Goal: Information Seeking & Learning: Learn about a topic

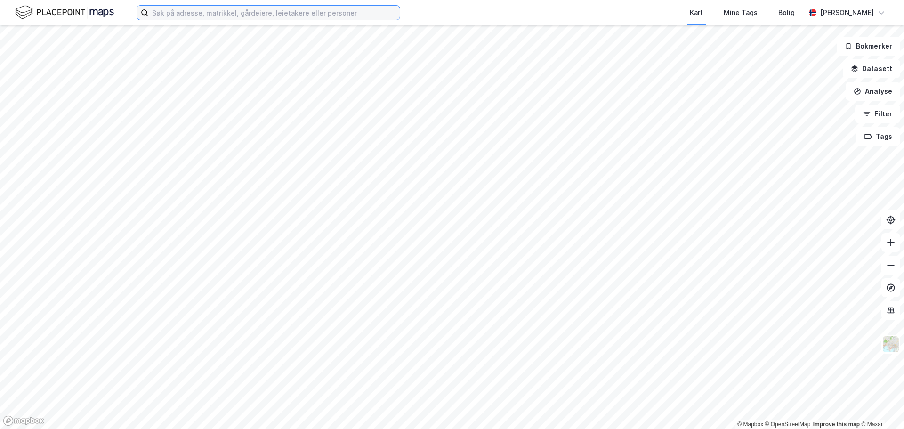
click at [196, 6] on input at bounding box center [273, 13] width 251 height 14
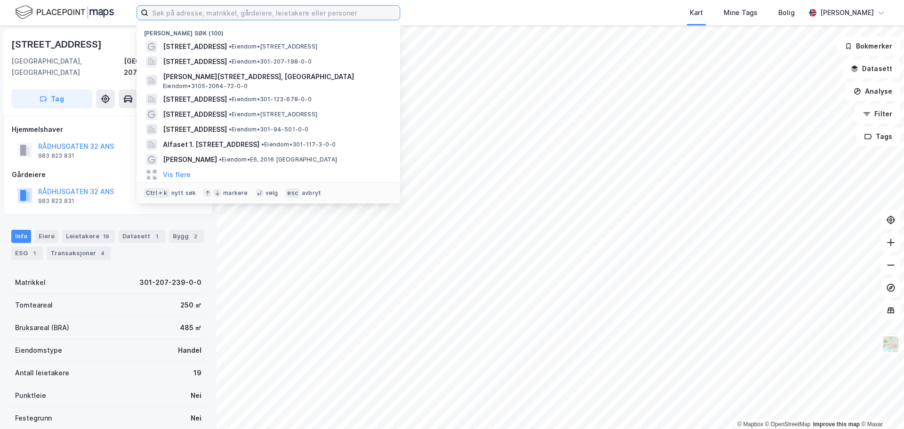
click at [271, 17] on input at bounding box center [273, 13] width 251 height 14
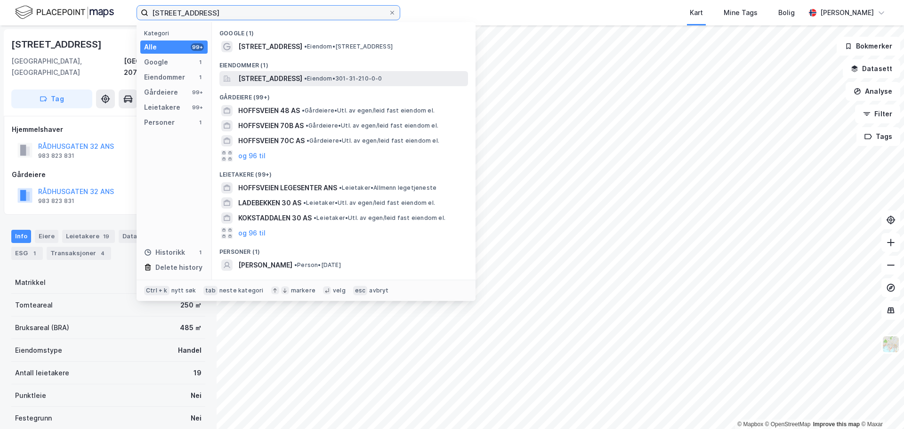
type input "[STREET_ADDRESS]"
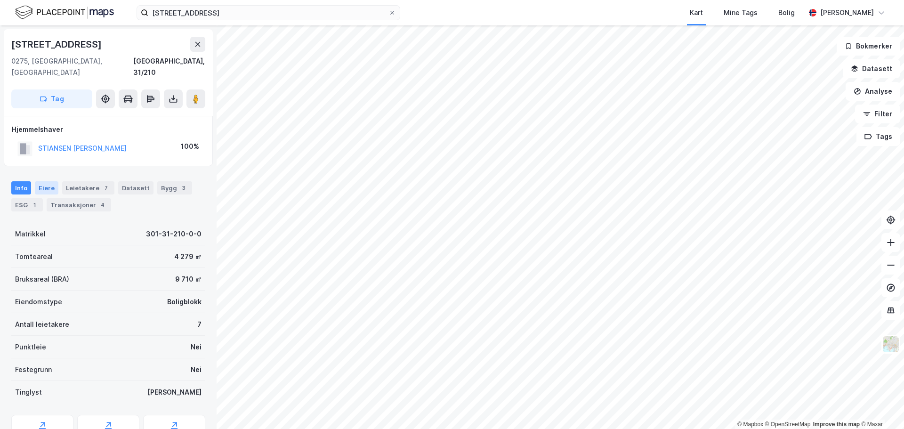
click at [47, 181] on div "Eiere" at bounding box center [47, 187] width 24 height 13
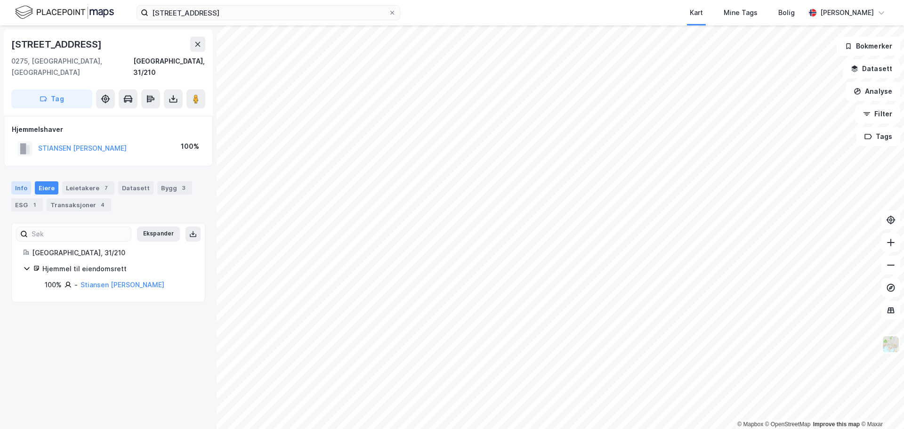
click at [21, 181] on div "Info" at bounding box center [21, 187] width 20 height 13
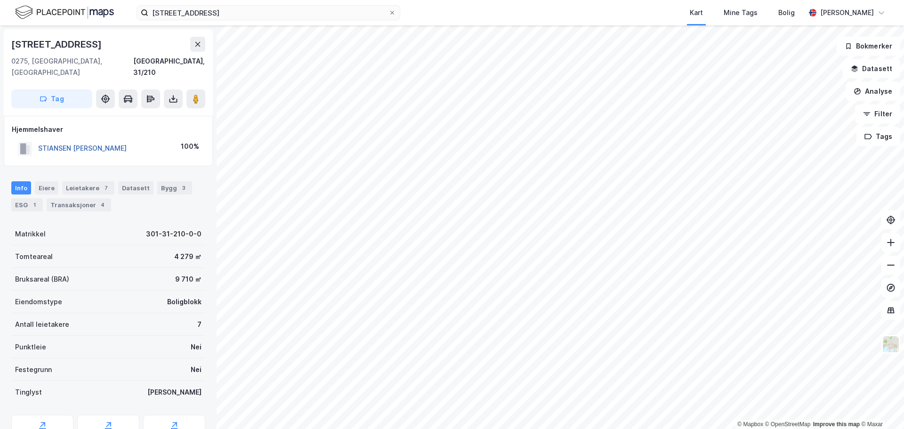
click at [0, 0] on button "STIANSEN [PERSON_NAME]" at bounding box center [0, 0] width 0 height 0
click at [140, 180] on div "Datasett" at bounding box center [135, 186] width 35 height 13
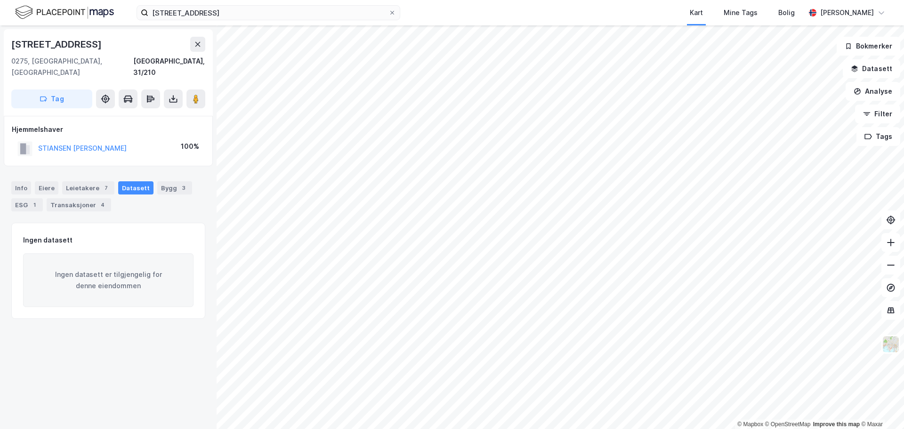
click at [85, 200] on div "Info [PERSON_NAME] 7 Datasett Bygg 3 ESG 1 Transaksjoner 4" at bounding box center [108, 192] width 217 height 45
click at [85, 198] on div "Transaksjoner 4" at bounding box center [79, 204] width 64 height 13
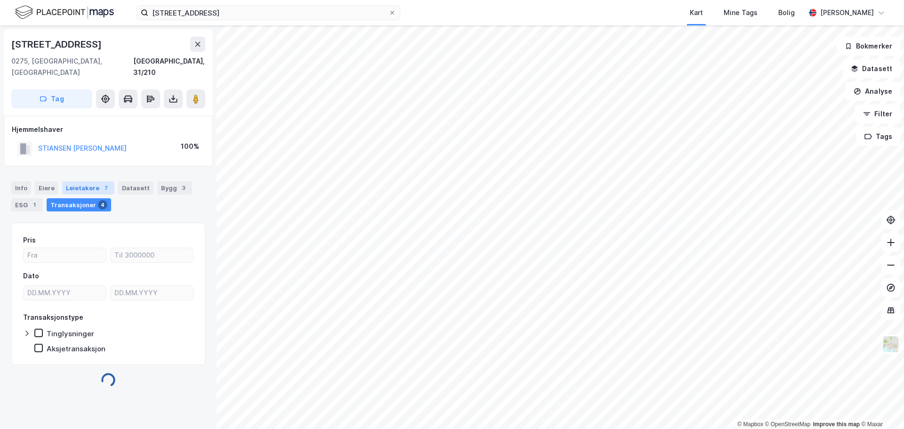
click at [83, 181] on div "Leietakere 7" at bounding box center [88, 187] width 52 height 13
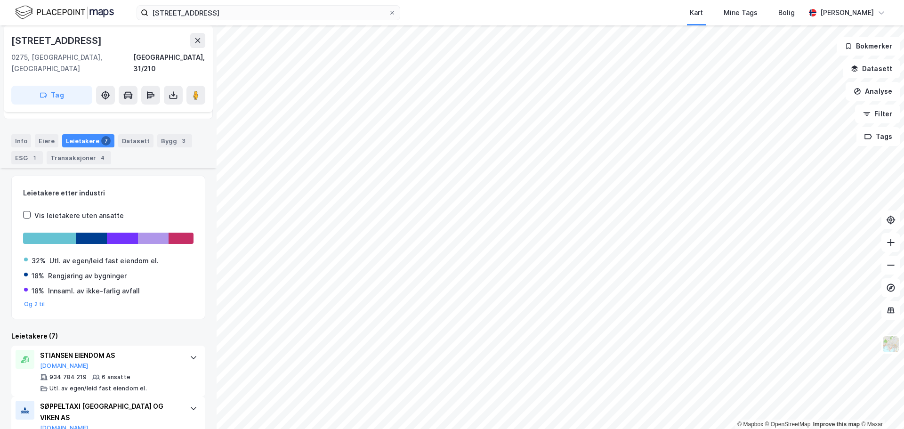
scroll to position [94, 0]
